Goal: Find specific page/section: Find specific page/section

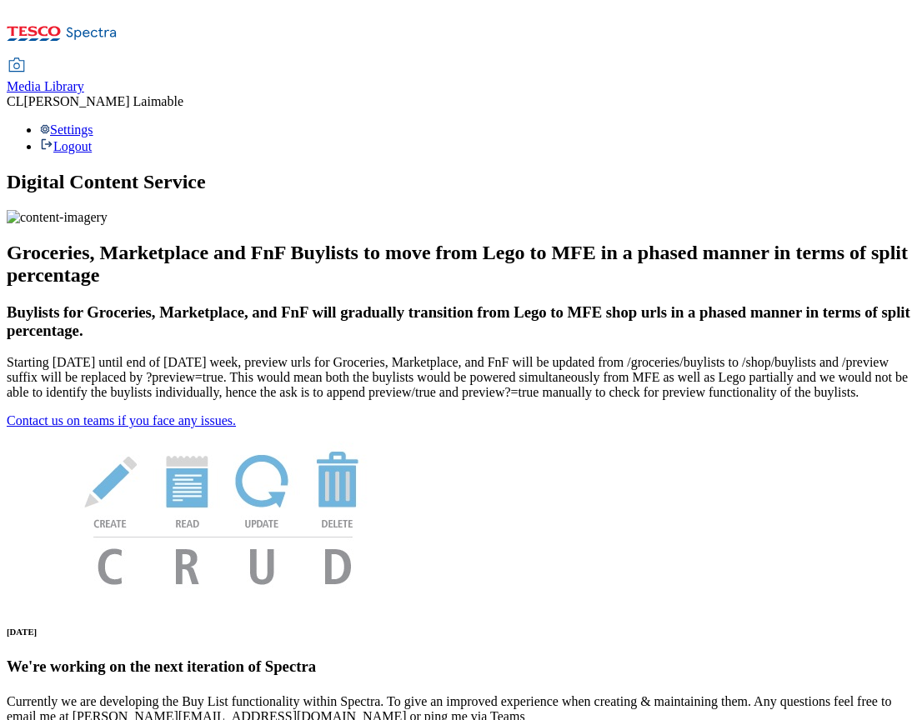
click at [84, 79] on span "Media Library" at bounding box center [45, 86] width 77 height 14
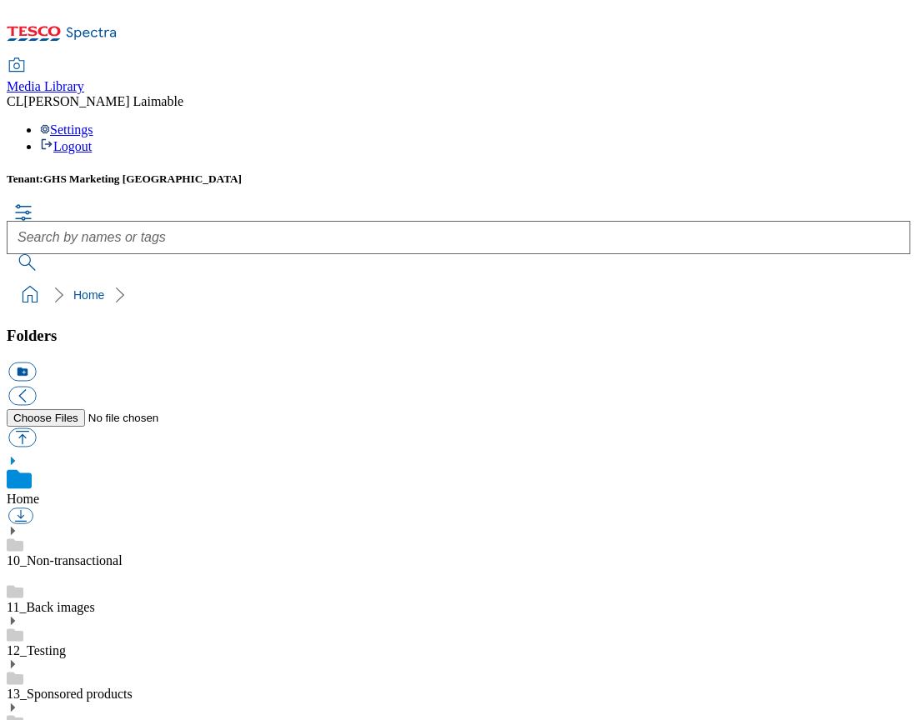
scroll to position [2, 0]
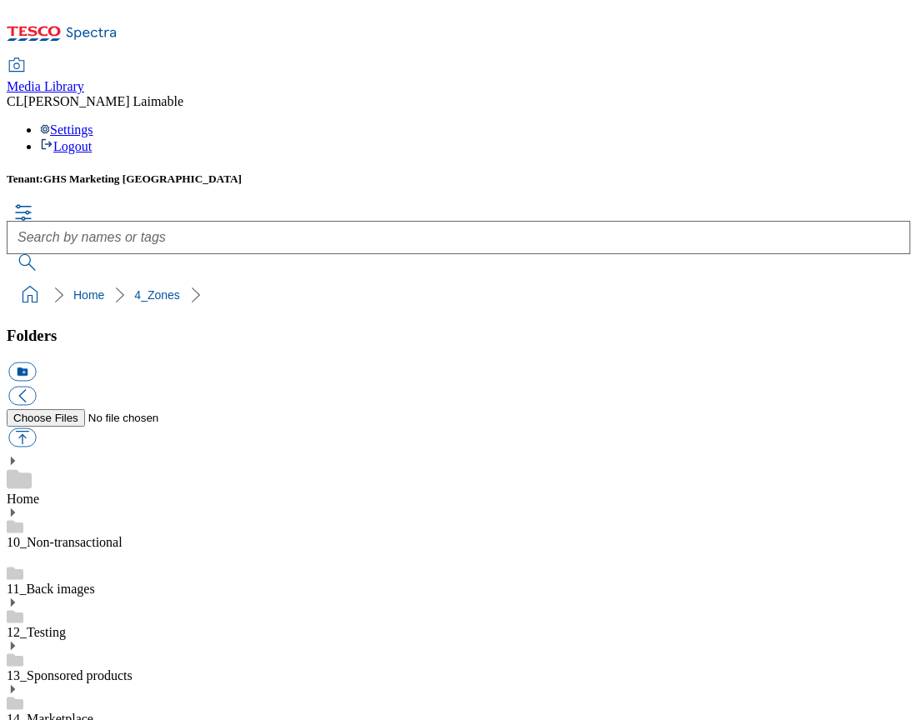
scroll to position [909, 0]
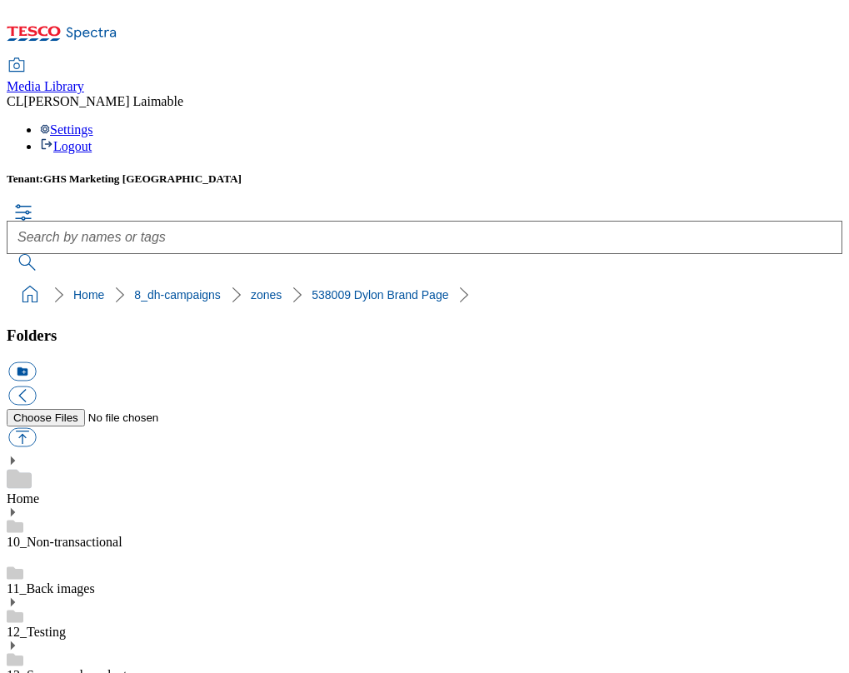
scroll to position [1372, 0]
